Goal: Information Seeking & Learning: Learn about a topic

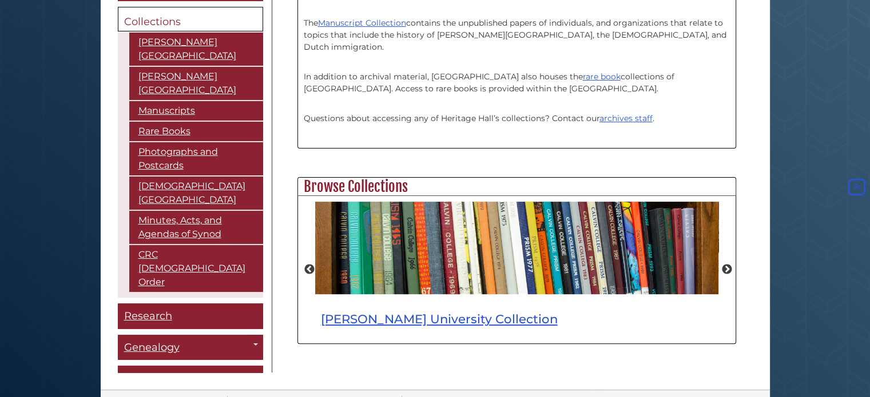
scroll to position [394, 0]
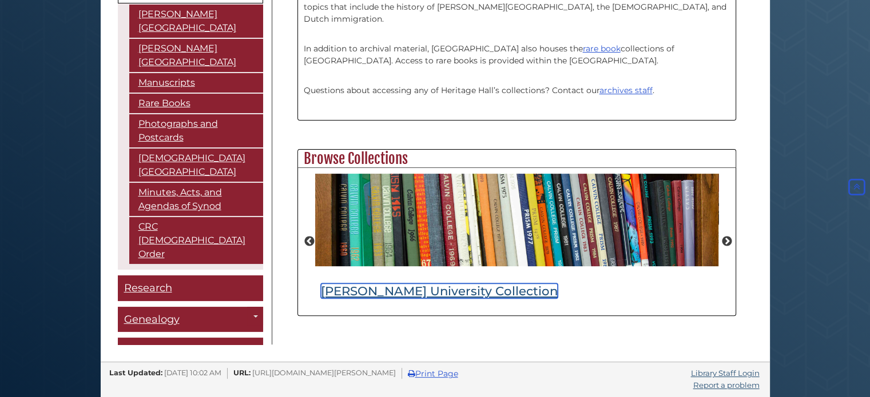
click at [407, 290] on link "Calvin University Collection" at bounding box center [439, 291] width 237 height 15
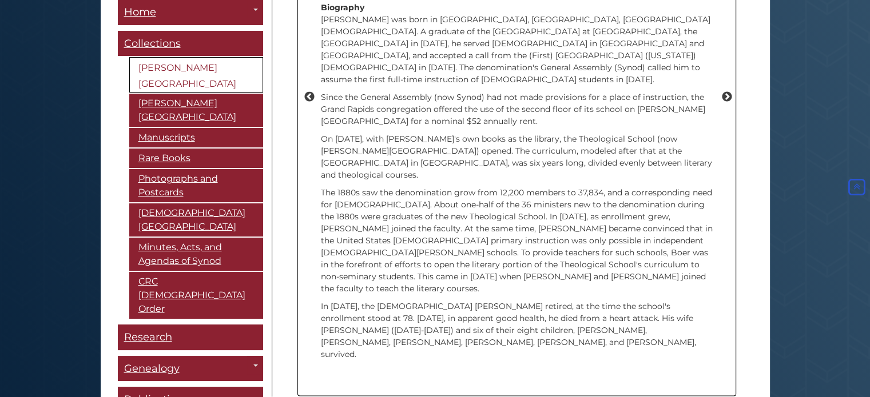
scroll to position [1674, 0]
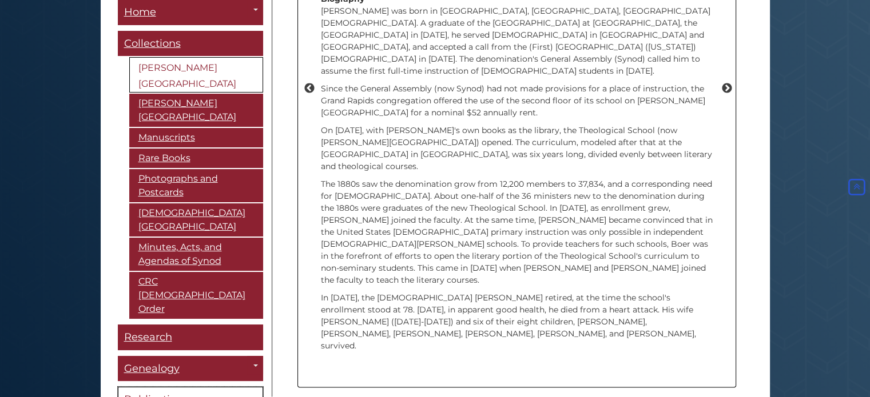
click at [152, 394] on span "Publications" at bounding box center [156, 400] width 64 height 13
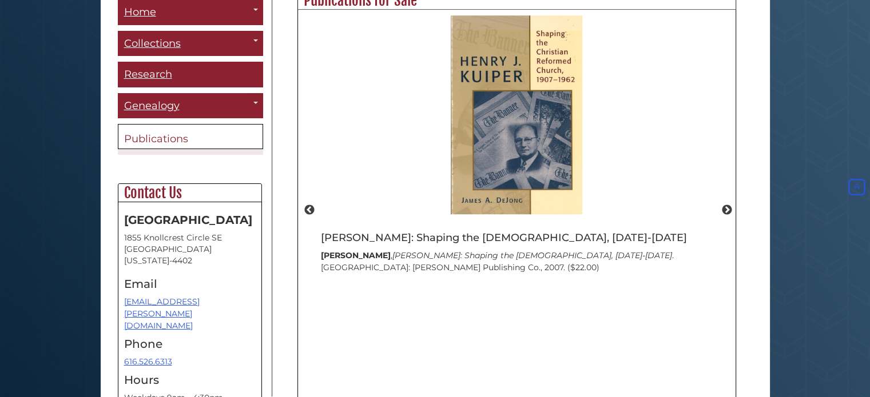
scroll to position [771, 0]
click at [728, 205] on button "Next" at bounding box center [726, 210] width 11 height 11
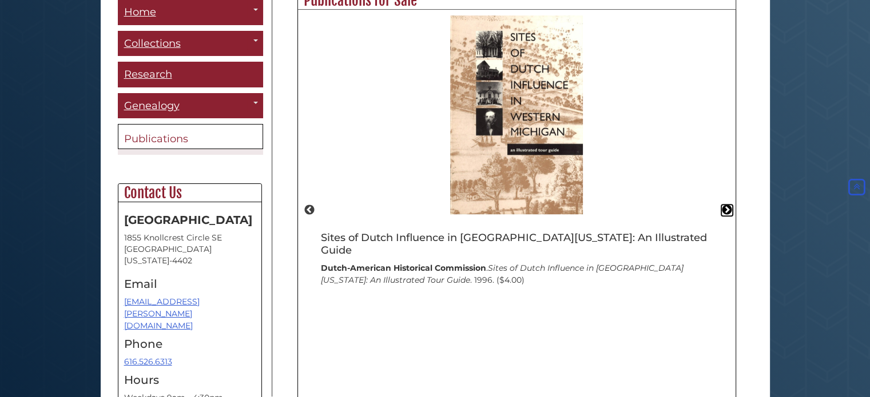
scroll to position [401, 437]
click at [727, 208] on button "Next" at bounding box center [726, 210] width 11 height 11
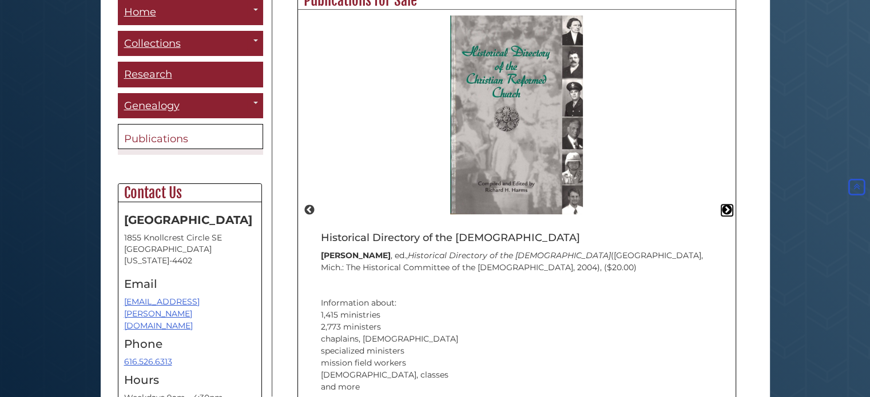
click at [727, 208] on button "Next" at bounding box center [726, 210] width 11 height 11
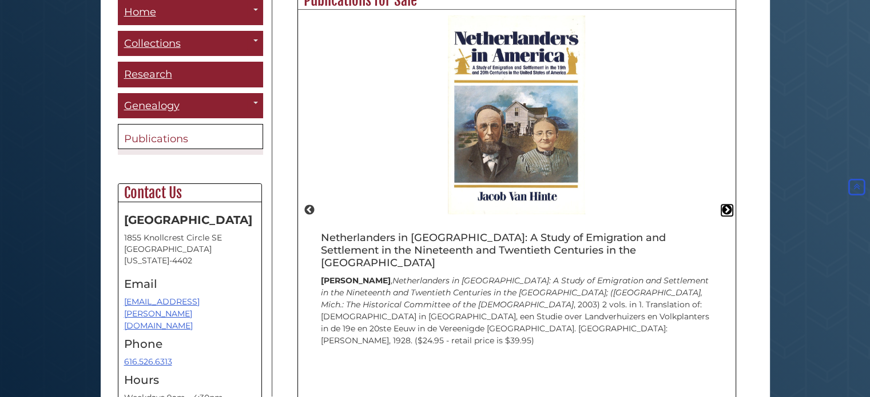
click at [727, 208] on button "Next" at bounding box center [726, 210] width 11 height 11
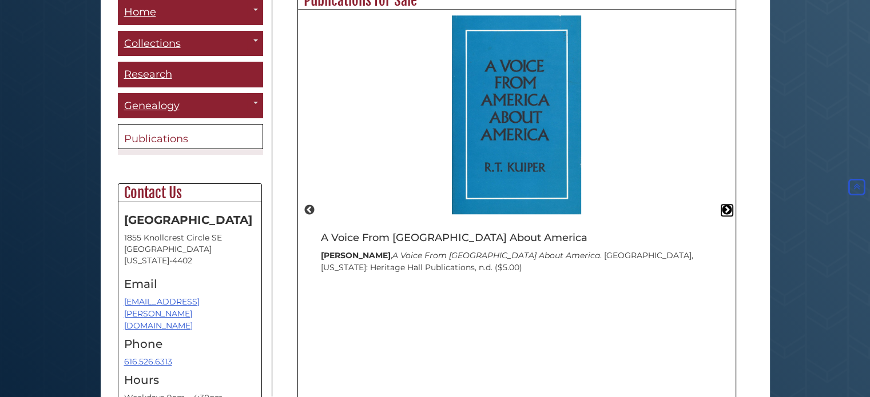
click at [727, 210] on button "Next" at bounding box center [726, 210] width 11 height 11
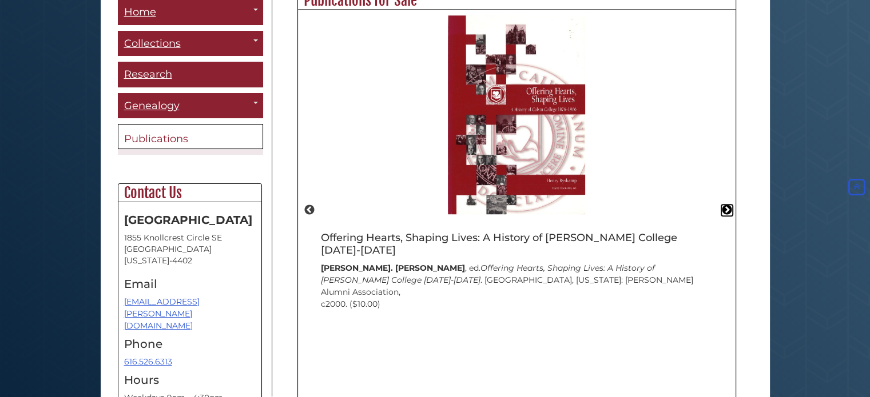
click at [728, 212] on button "Next" at bounding box center [726, 210] width 11 height 11
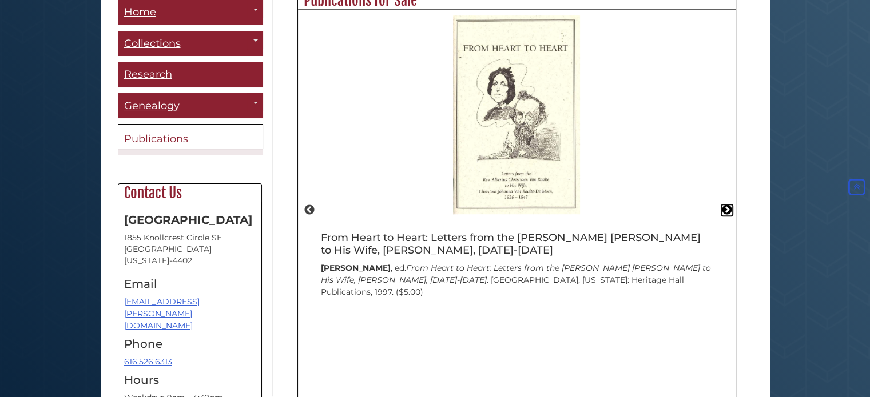
click at [728, 212] on button "Next" at bounding box center [726, 210] width 11 height 11
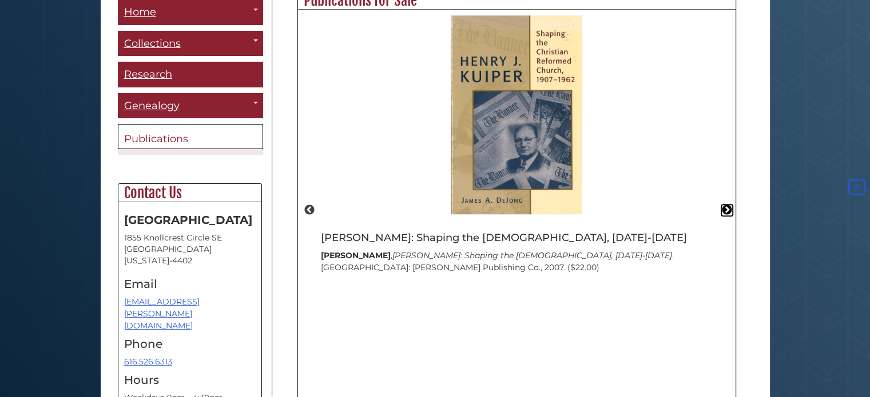
click at [728, 212] on button "Next" at bounding box center [726, 210] width 11 height 11
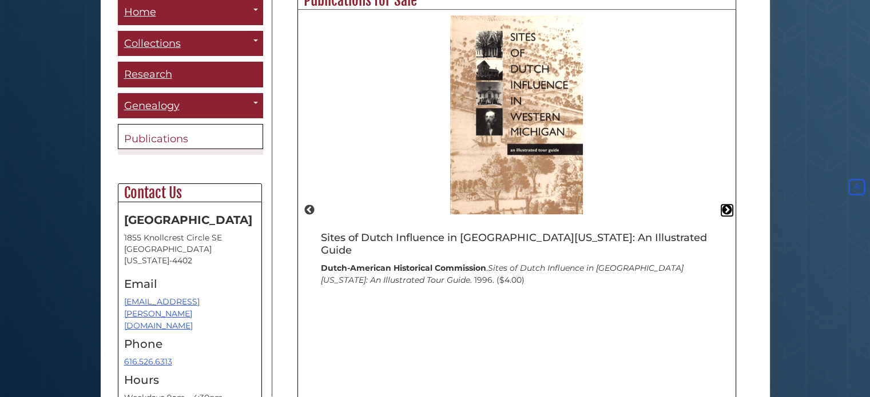
click at [728, 212] on button "Next" at bounding box center [726, 210] width 11 height 11
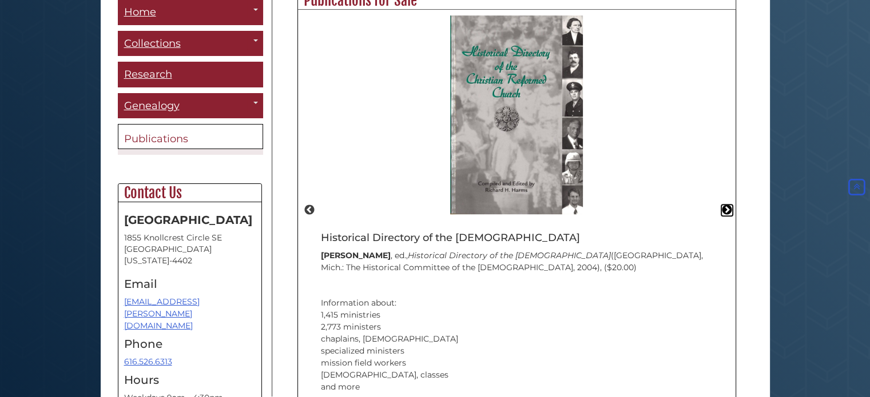
click at [728, 213] on button "Next" at bounding box center [726, 210] width 11 height 11
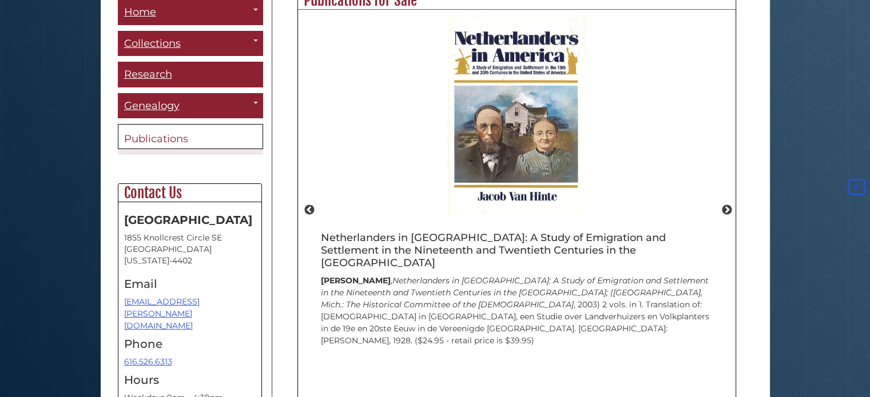
click at [524, 204] on img "slideshow" at bounding box center [516, 114] width 137 height 199
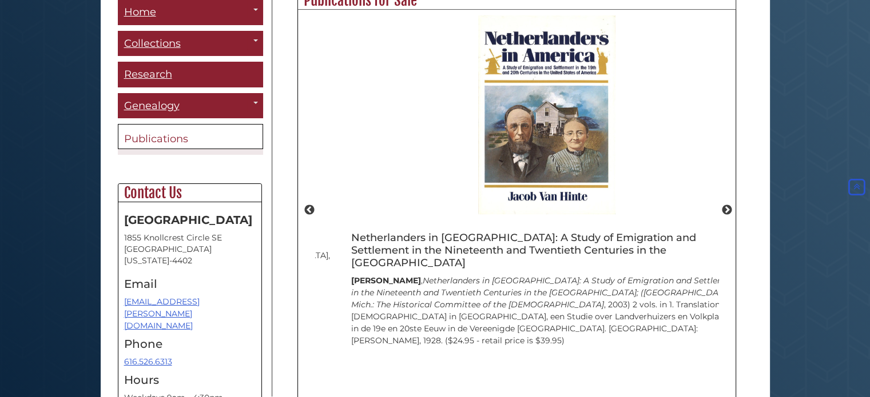
drag, startPoint x: 524, startPoint y: 204, endPoint x: 541, endPoint y: 237, distance: 37.6
click at [541, 237] on div "Netherlanders in America: A Study of Emigration and Settlement in the Nineteent…" at bounding box center [546, 186] width 403 height 343
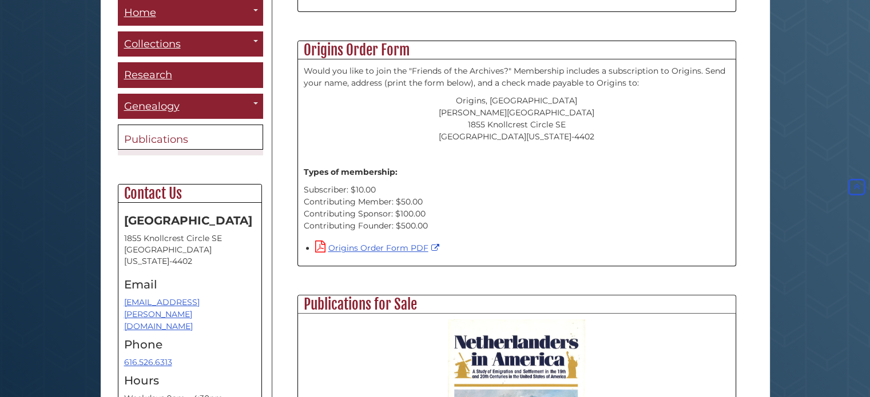
scroll to position [466, 0]
click at [374, 250] on link "Origins Order Form PDF" at bounding box center [378, 249] width 127 height 10
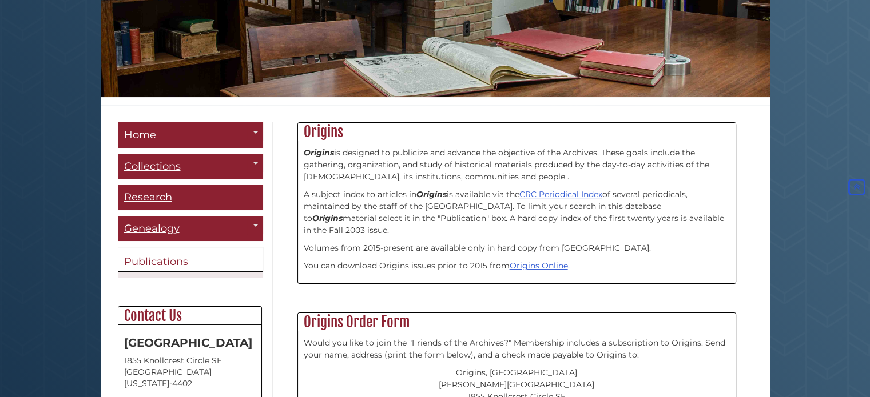
scroll to position [170, 0]
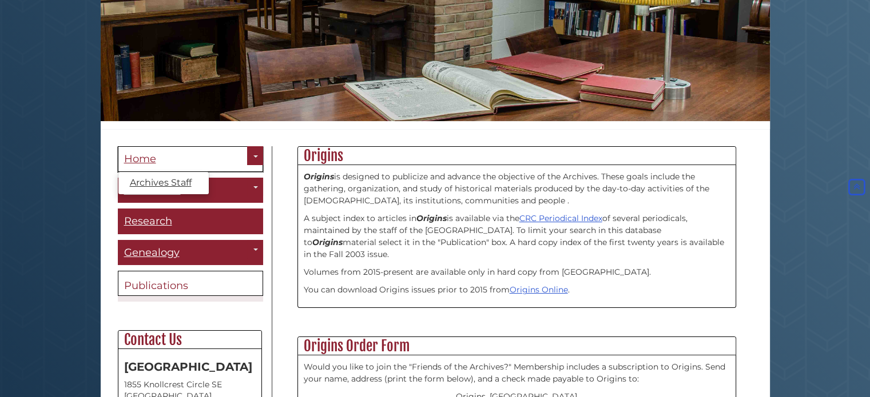
click at [141, 160] on span "Home" at bounding box center [140, 159] width 32 height 13
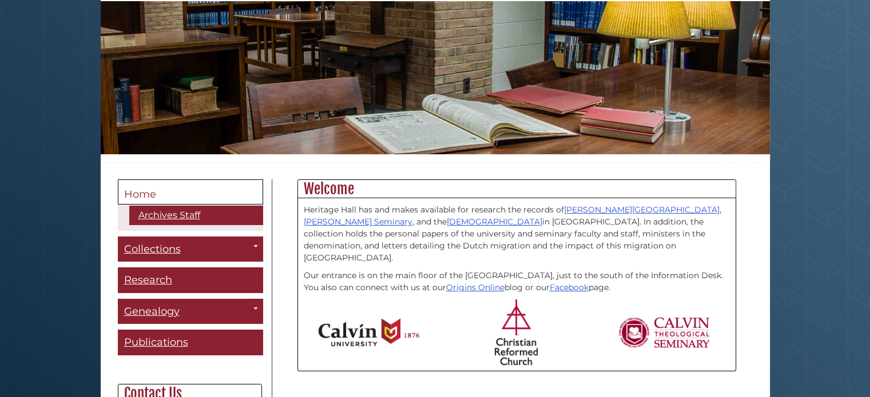
scroll to position [141, 0]
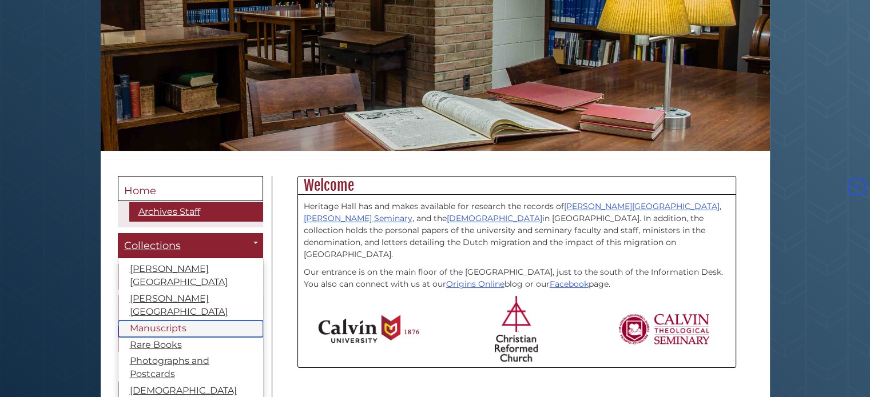
click at [154, 321] on link "Manuscripts" at bounding box center [190, 329] width 145 height 17
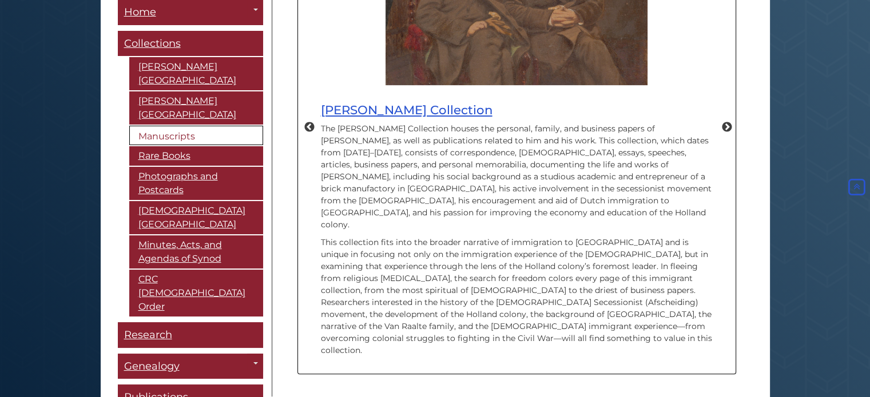
scroll to position [720, 0]
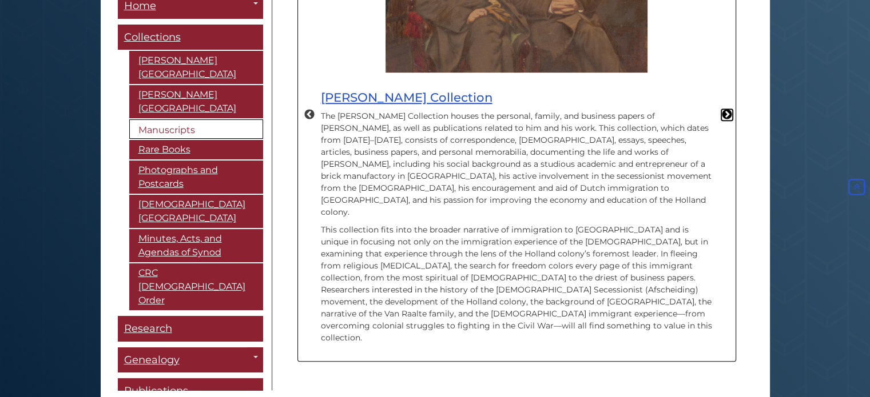
click at [726, 109] on button "Next" at bounding box center [726, 114] width 11 height 11
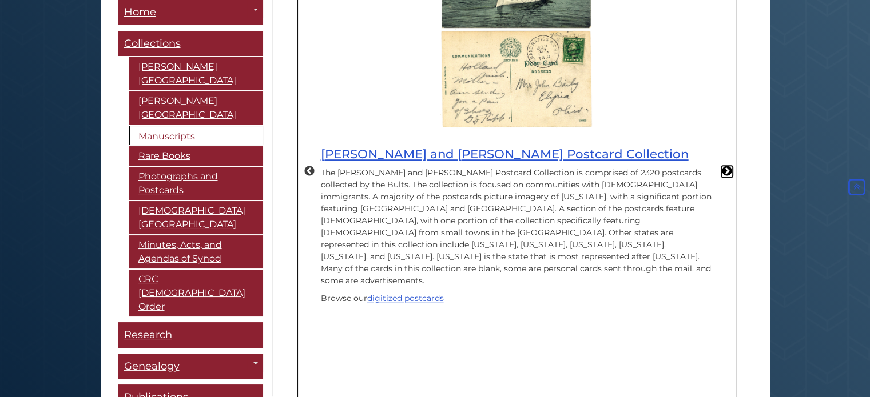
scroll to position [652, 0]
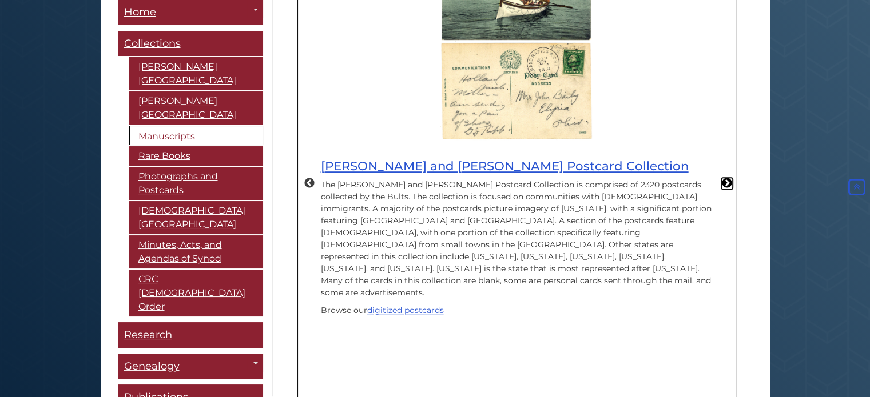
click at [726, 178] on button "Next" at bounding box center [726, 183] width 11 height 11
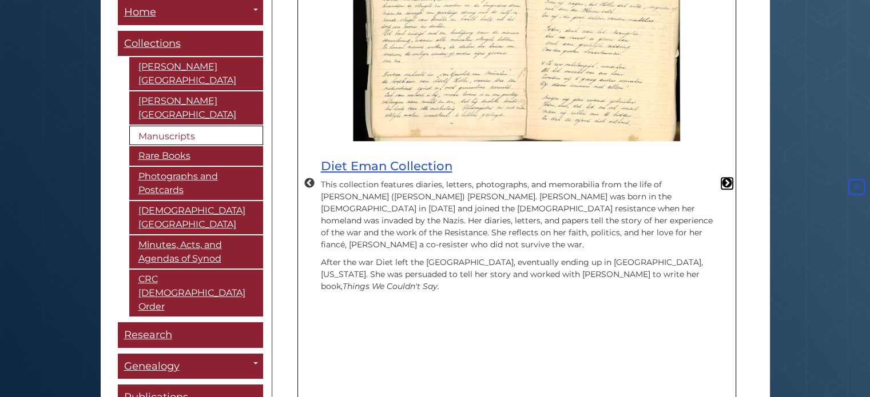
click at [726, 178] on button "Next" at bounding box center [726, 183] width 11 height 11
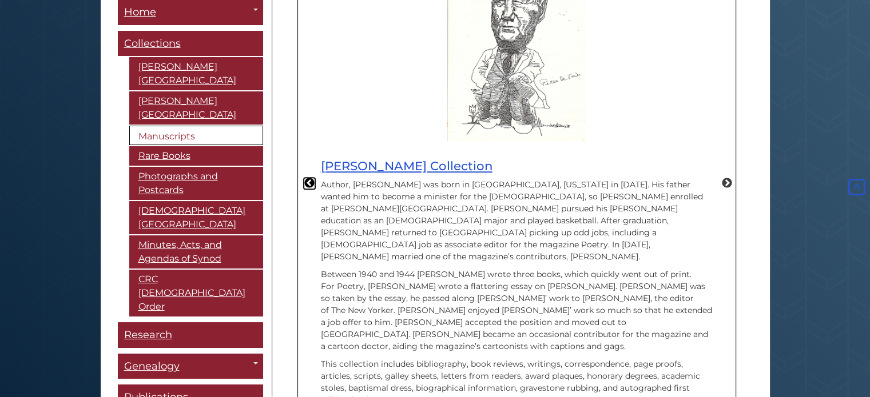
click at [309, 178] on button "Previous" at bounding box center [309, 183] width 11 height 11
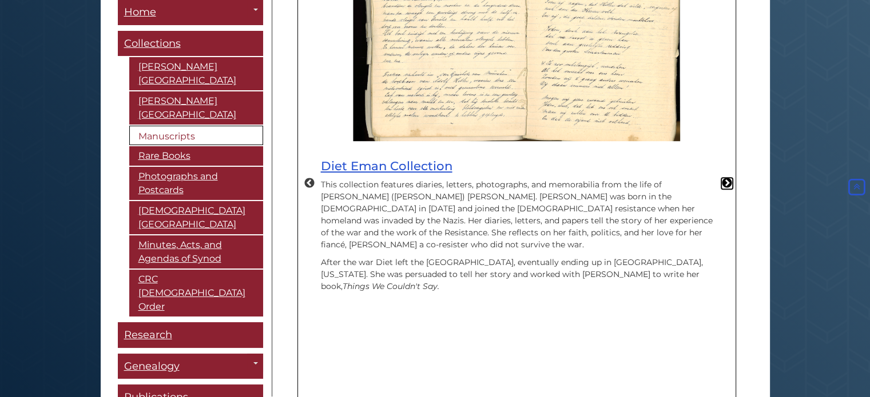
click at [727, 178] on button "Next" at bounding box center [726, 183] width 11 height 11
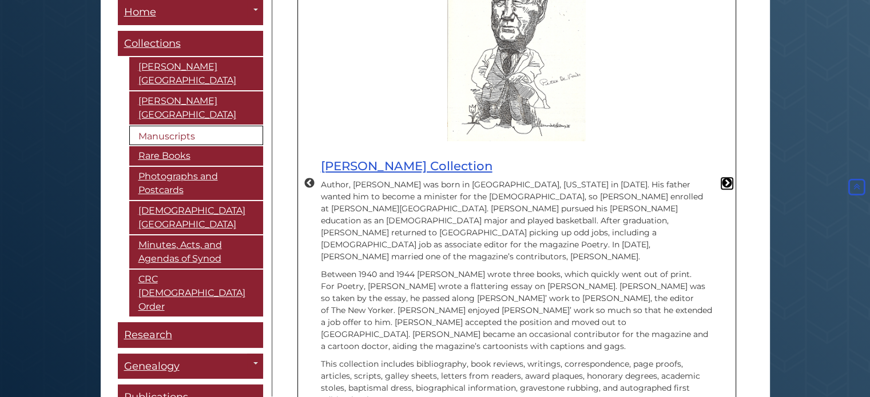
click at [727, 178] on button "Next" at bounding box center [726, 183] width 11 height 11
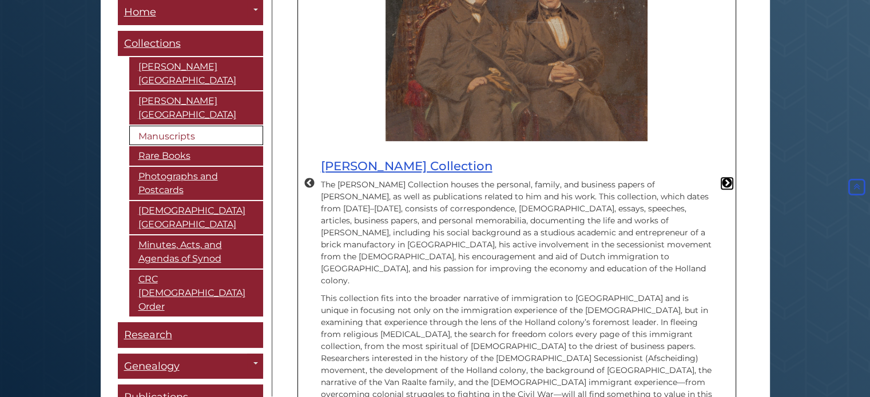
click at [727, 178] on button "Next" at bounding box center [726, 183] width 11 height 11
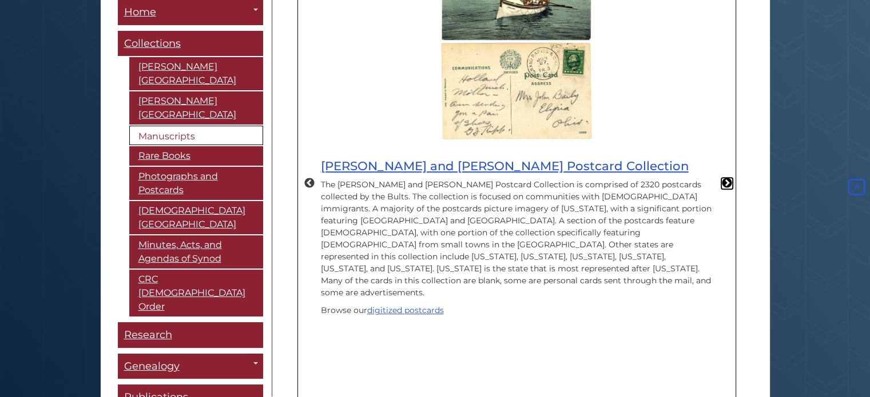
click at [724, 178] on button "Next" at bounding box center [726, 183] width 11 height 11
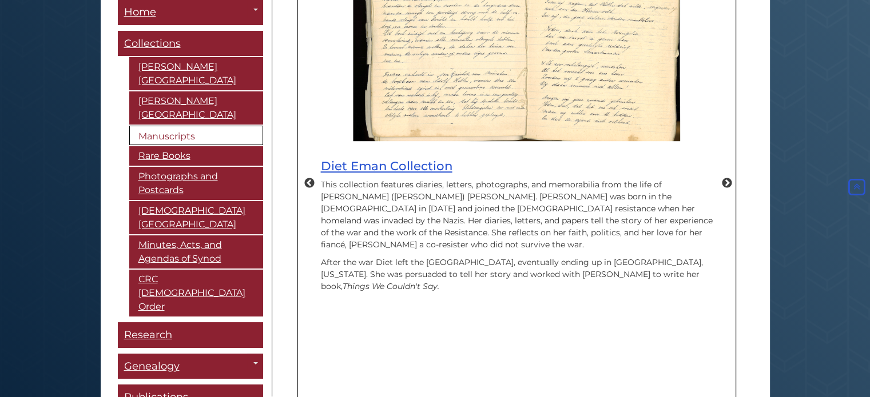
drag, startPoint x: 320, startPoint y: 153, endPoint x: 375, endPoint y: 284, distance: 141.4
click at [375, 284] on div "Diet Eman Collection This collection features diaries, letters, photographs, an…" at bounding box center [516, 222] width 403 height 163
drag, startPoint x: 354, startPoint y: 275, endPoint x: 320, endPoint y: 146, distance: 133.5
click at [320, 146] on div "Diet Eman Collection This collection features diaries, letters, photographs, an…" at bounding box center [516, 222] width 403 height 163
click at [159, 147] on link "Rare Books" at bounding box center [196, 156] width 134 height 19
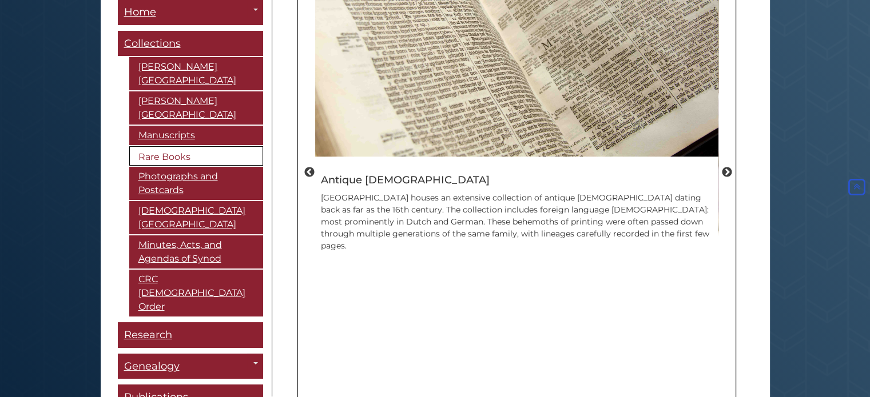
scroll to position [792, 0]
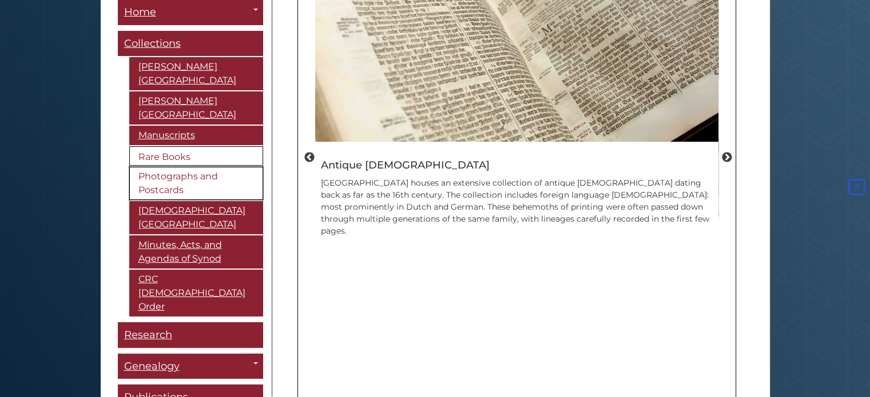
click at [176, 174] on link "Photographs and Postcards" at bounding box center [196, 184] width 134 height 33
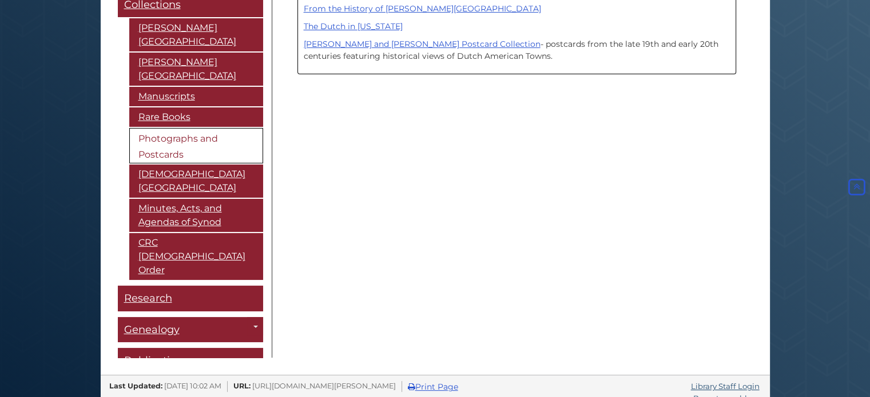
scroll to position [369, 0]
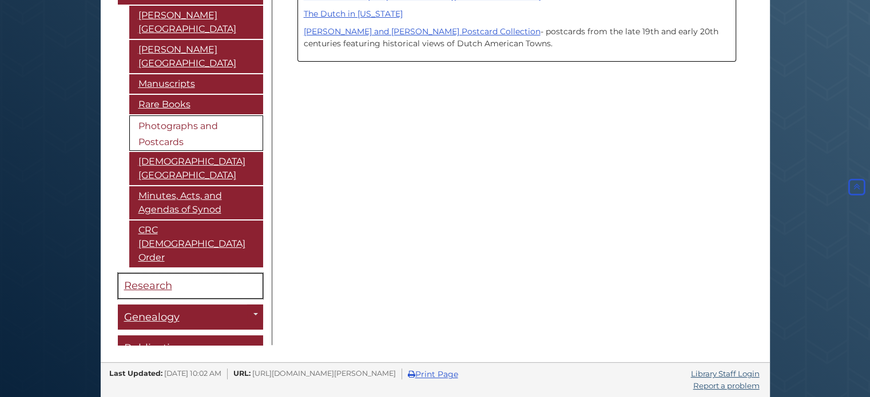
click at [155, 280] on span "Research" at bounding box center [148, 286] width 48 height 13
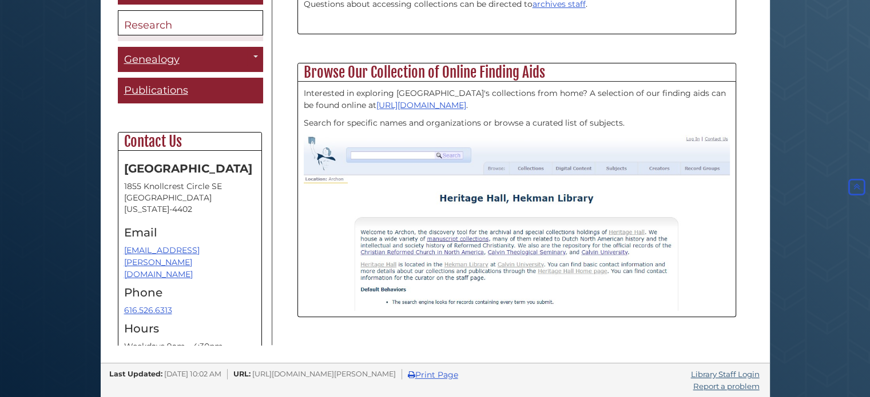
scroll to position [451, 0]
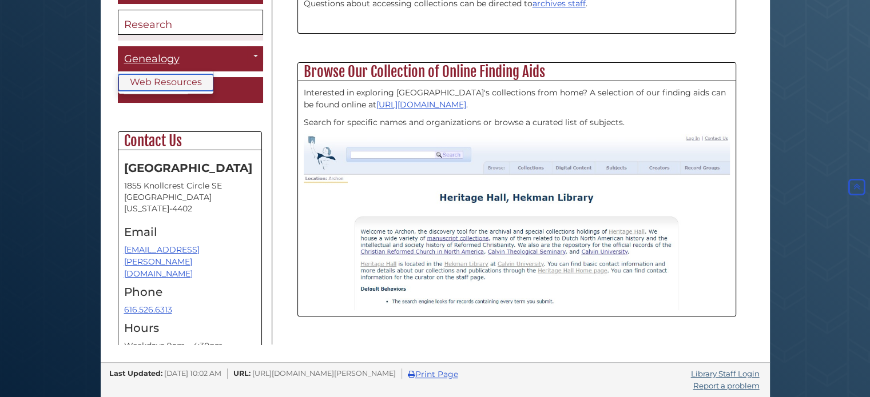
click at [156, 82] on link "Web Resources" at bounding box center [165, 83] width 95 height 17
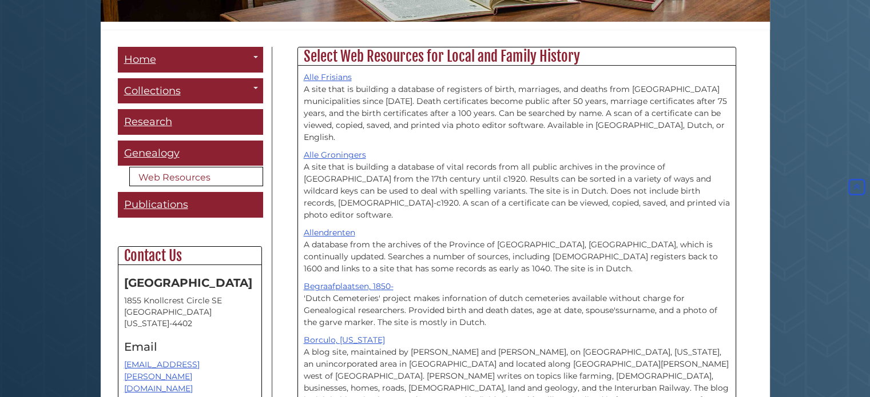
scroll to position [232, 0]
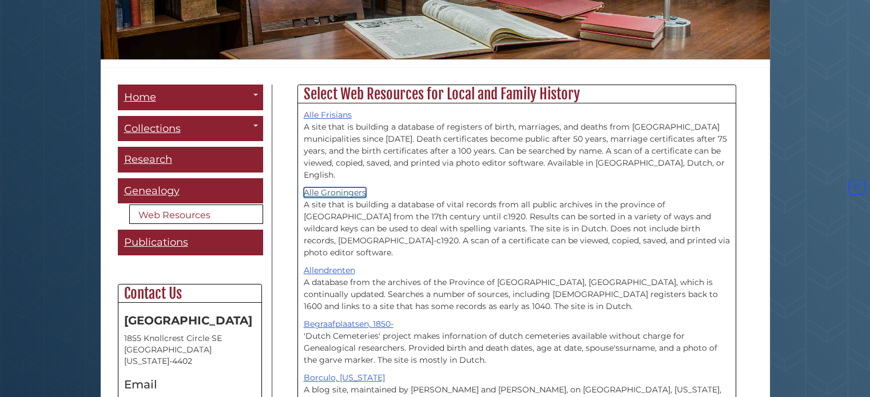
click at [328, 188] on link "Alle Groningers" at bounding box center [335, 193] width 62 height 10
